Goal: Check status

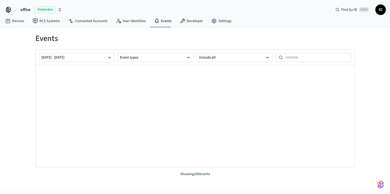
scroll to position [1650, 0]
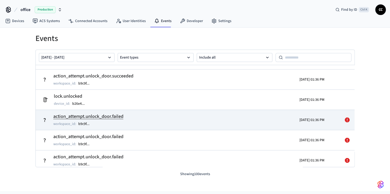
click at [185, 121] on td "action_attempt.unlock_door.failed workspace_id : b9c9f ..." at bounding box center [143, 120] width 207 height 15
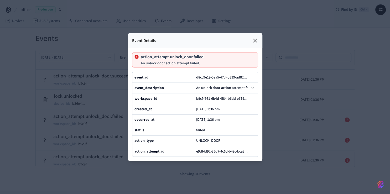
click at [75, 108] on div at bounding box center [195, 97] width 390 height 194
click at [252, 37] on icon at bounding box center [255, 40] width 6 height 6
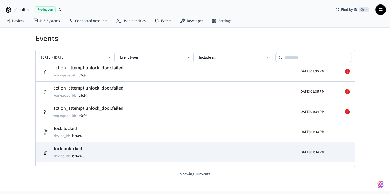
scroll to position [1868, 0]
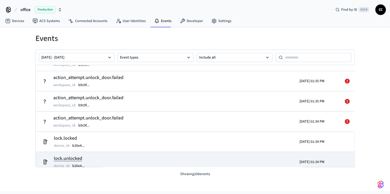
click at [192, 127] on td "action_attempt.unlock_door.failed workspace_id : b9c9f ..." at bounding box center [143, 121] width 207 height 15
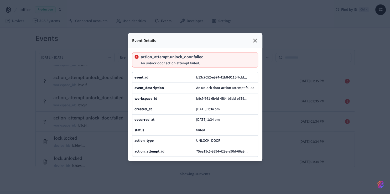
click at [280, 133] on div at bounding box center [195, 97] width 390 height 194
click at [256, 39] on icon at bounding box center [255, 40] width 3 height 3
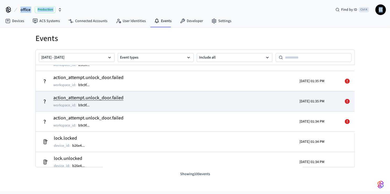
click at [216, 101] on td "action_attempt.unlock_door.failed workspace_id : b9c9f ..." at bounding box center [143, 101] width 207 height 15
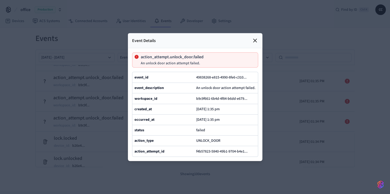
click at [268, 121] on div at bounding box center [195, 97] width 390 height 194
click at [257, 37] on icon at bounding box center [255, 40] width 6 height 6
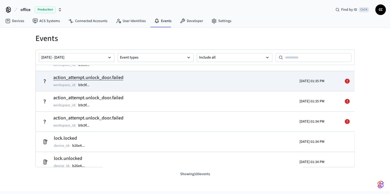
click at [170, 80] on td "action_attempt.unlock_door.failed workspace_id : b9c9f ..." at bounding box center [143, 81] width 207 height 15
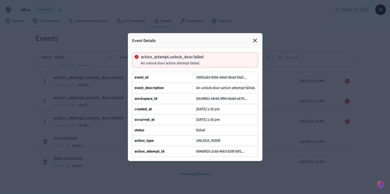
click at [254, 39] on icon at bounding box center [255, 40] width 3 height 3
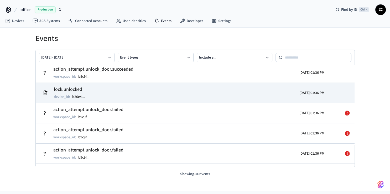
scroll to position [1650, 0]
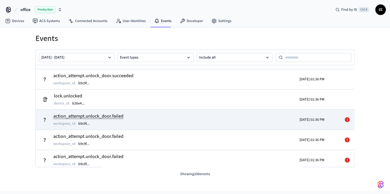
click at [152, 122] on td "action_attempt.unlock_door.failed workspace_id : b9c9f ..." at bounding box center [143, 120] width 207 height 15
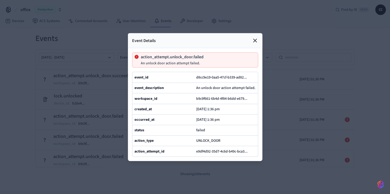
click at [272, 144] on div at bounding box center [195, 97] width 390 height 194
click at [254, 39] on icon at bounding box center [255, 40] width 3 height 3
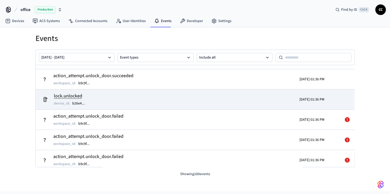
click at [95, 99] on td "lock.unlocked device_id : b26e4 ..." at bounding box center [143, 99] width 207 height 15
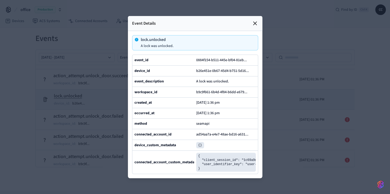
click at [95, 99] on div at bounding box center [195, 97] width 390 height 194
click at [256, 20] on icon at bounding box center [255, 23] width 6 height 6
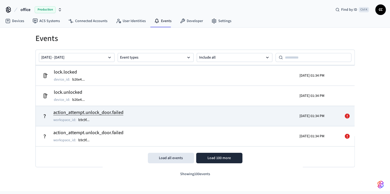
scroll to position [1934, 0]
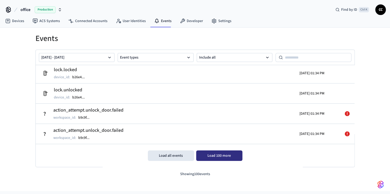
click at [212, 155] on button "Load 100 more" at bounding box center [219, 156] width 46 height 11
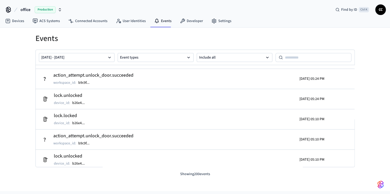
scroll to position [721, 0]
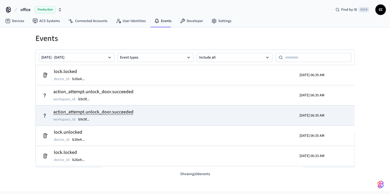
click at [182, 119] on td "action_attempt.unlock_door.succeeded workspace_id : b9c9f ..." at bounding box center [143, 115] width 207 height 15
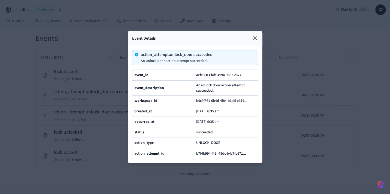
click at [125, 116] on div at bounding box center [195, 97] width 390 height 194
click at [116, 118] on div at bounding box center [195, 97] width 390 height 194
click at [254, 37] on icon at bounding box center [255, 38] width 3 height 3
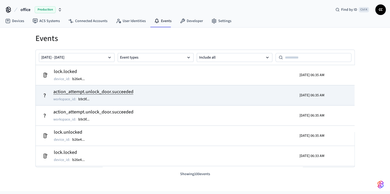
click at [171, 95] on td "action_attempt.unlock_door.succeeded workspace_id : b9c9f ..." at bounding box center [143, 95] width 207 height 15
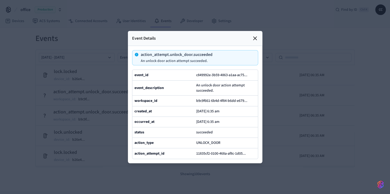
click at [134, 106] on div "created_at 2025/09/27 at 6:35 am" at bounding box center [196, 111] width 126 height 11
click at [111, 104] on div at bounding box center [195, 97] width 390 height 194
click at [256, 35] on icon at bounding box center [255, 38] width 6 height 6
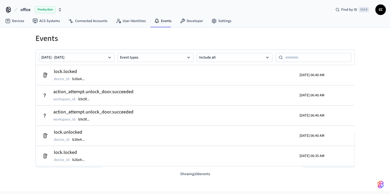
click at [24, 64] on div "Events Sep 20 2025 - Sep 27 2025 Event types Include all lock.locked device_id …" at bounding box center [195, 110] width 390 height 164
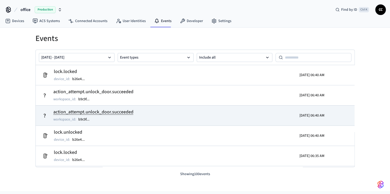
click at [250, 119] on div "2025/09/27 06:40 AM" at bounding box center [286, 115] width 78 height 15
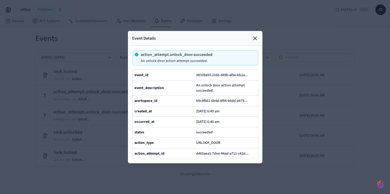
click at [283, 146] on div at bounding box center [195, 97] width 390 height 194
click at [253, 35] on icon at bounding box center [255, 38] width 6 height 6
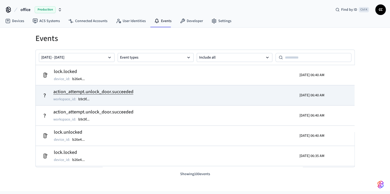
click at [237, 96] on td "action_attempt.unlock_door.succeeded workspace_id : b9c9f ..." at bounding box center [143, 95] width 207 height 15
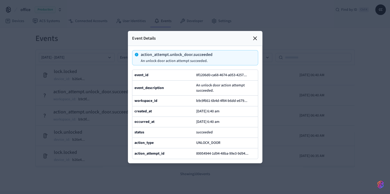
click at [298, 116] on div at bounding box center [195, 97] width 390 height 194
click at [266, 157] on div at bounding box center [195, 97] width 390 height 194
click at [254, 37] on icon at bounding box center [255, 38] width 3 height 3
